Goal: Register for event/course

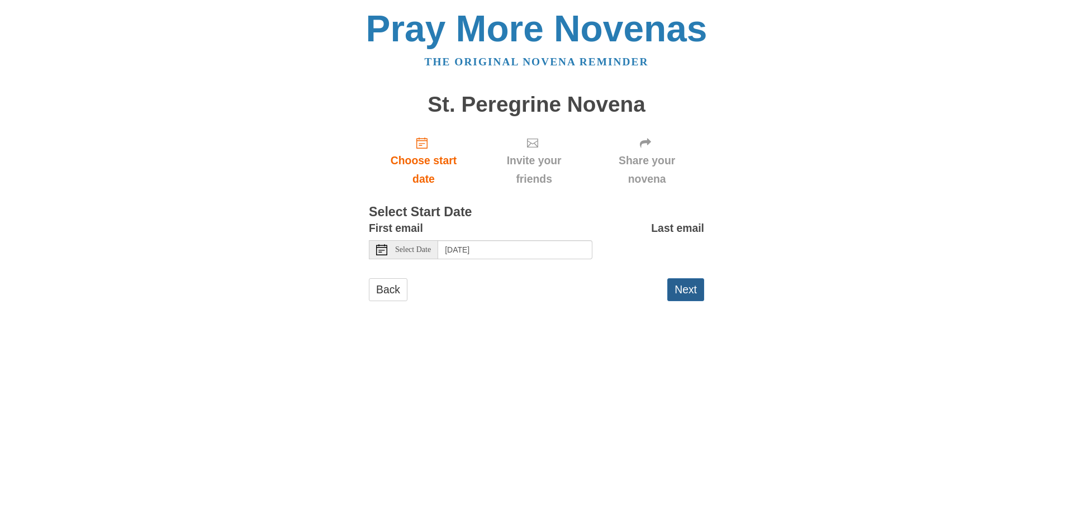
click at [680, 287] on button "Next" at bounding box center [685, 289] width 37 height 23
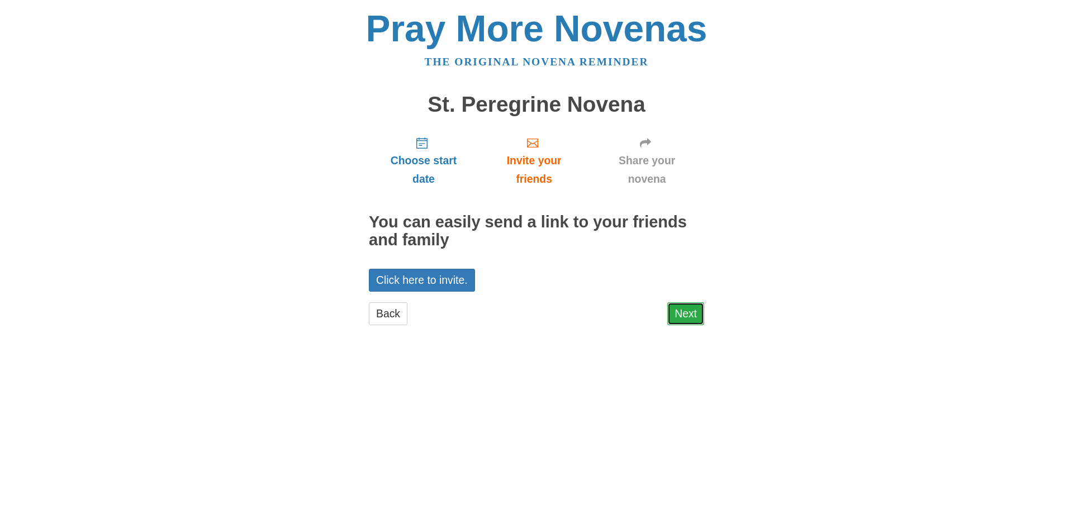
click at [688, 317] on link "Next" at bounding box center [685, 313] width 37 height 23
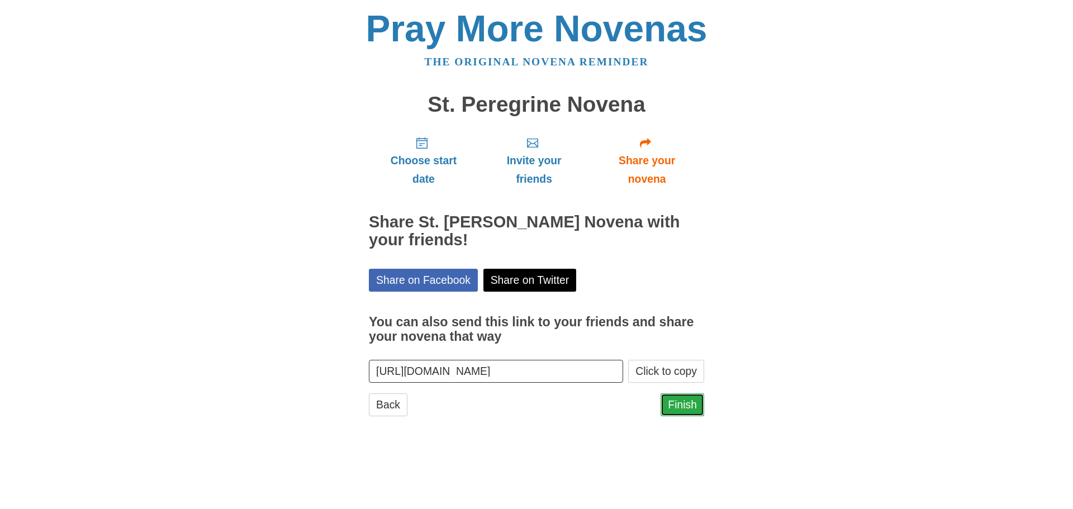
click at [676, 405] on link "Finish" at bounding box center [683, 404] width 44 height 23
